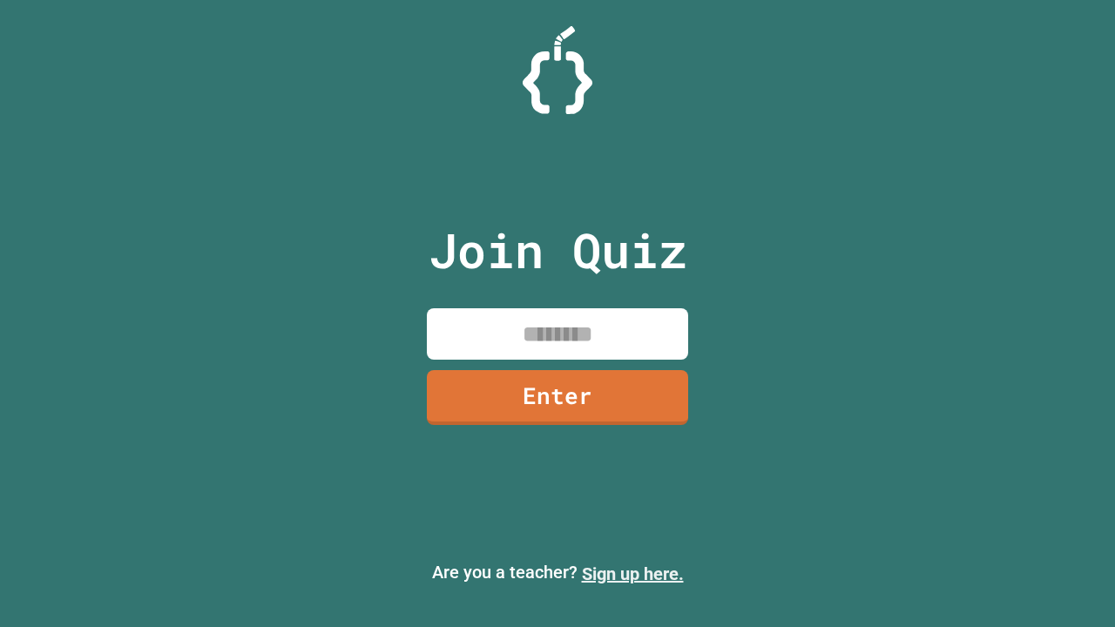
click at [632, 574] on link "Sign up here." at bounding box center [633, 574] width 102 height 21
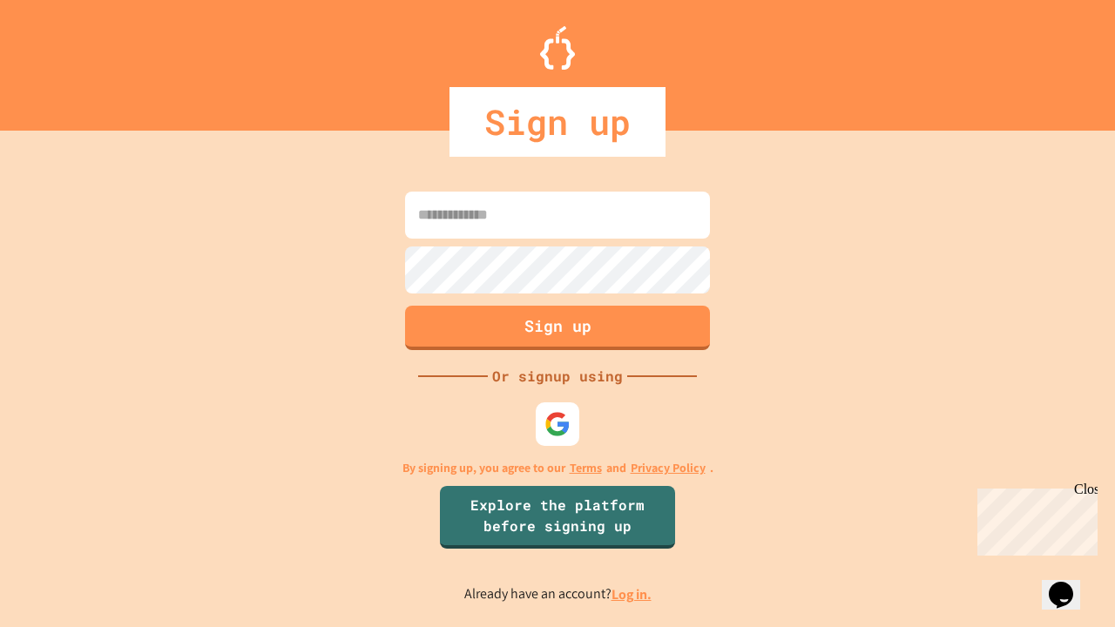
click at [632, 594] on link "Log in." at bounding box center [632, 594] width 40 height 18
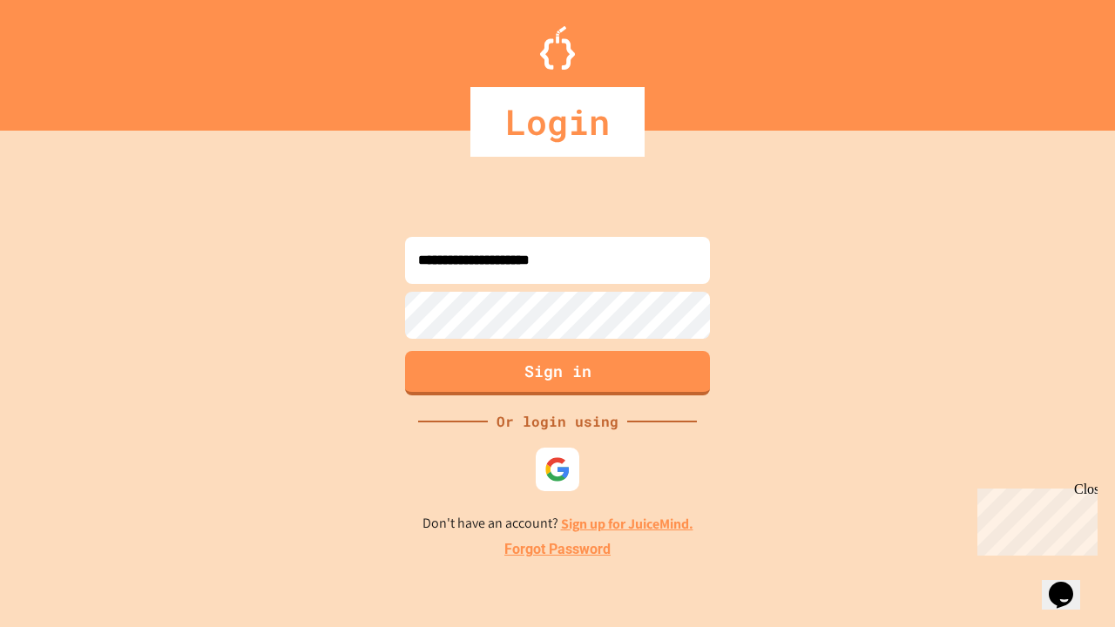
type input "**********"
